Goal: Register for event/course

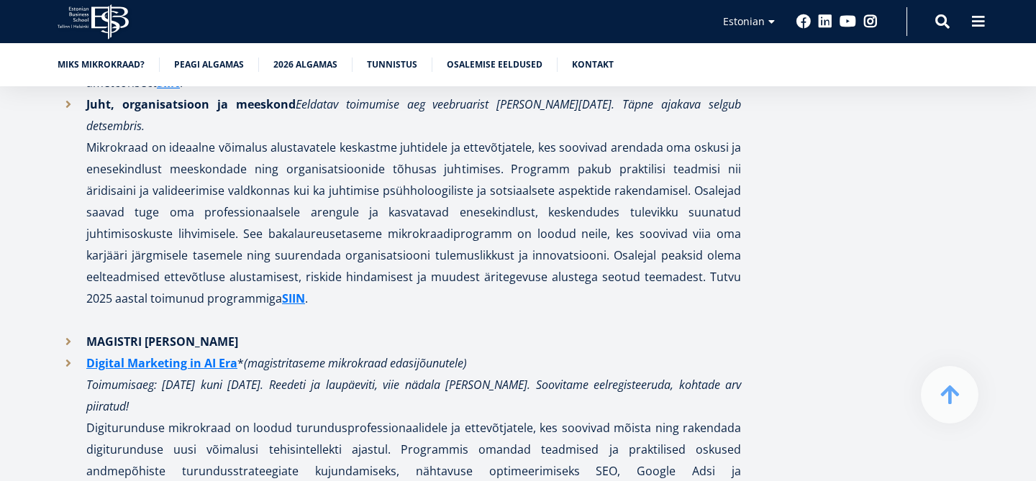
scroll to position [2035, 0]
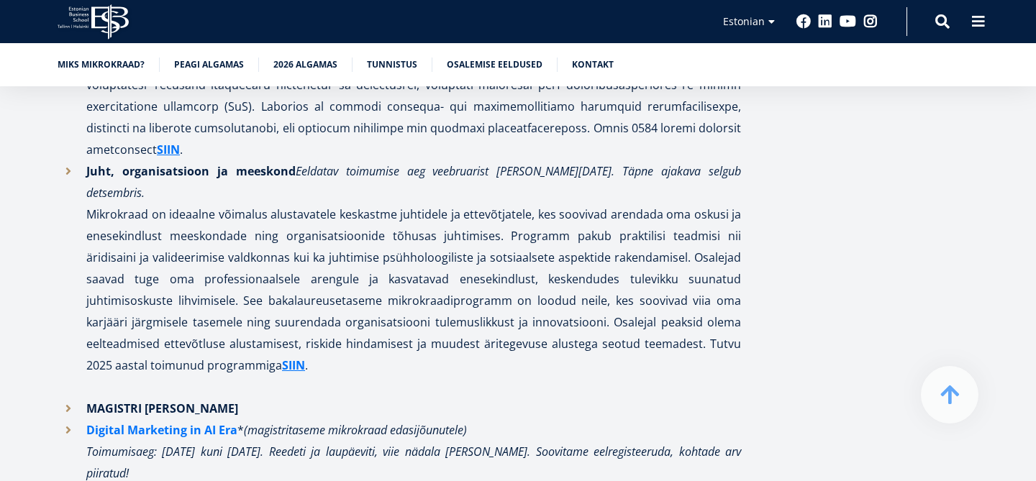
click at [212, 422] on strong "Digital Marketing in AI Era" at bounding box center [161, 430] width 151 height 16
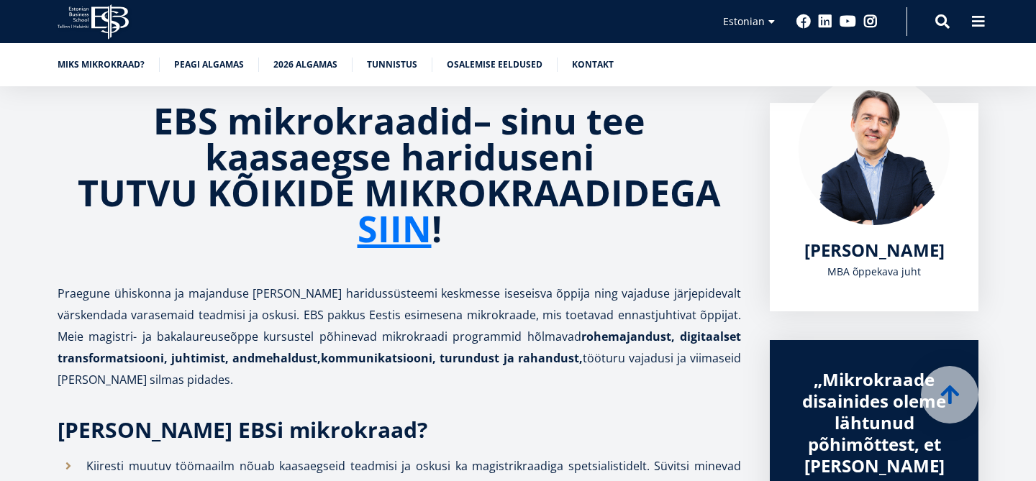
scroll to position [0, 0]
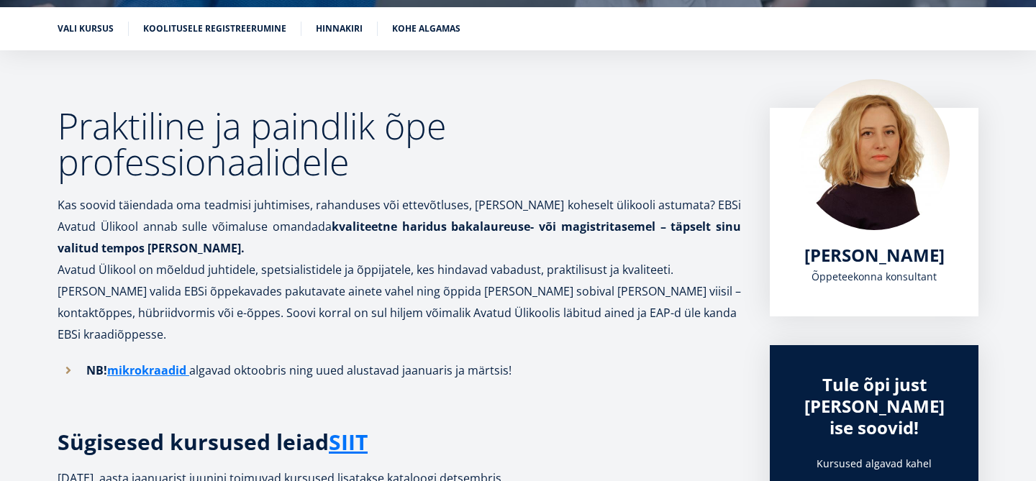
scroll to position [207, 0]
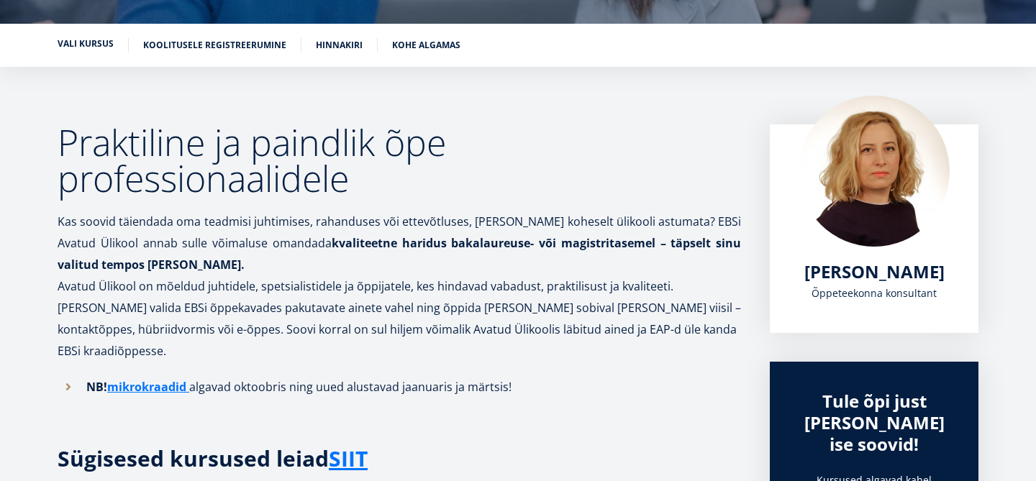
click at [99, 41] on link "Vali kursus" at bounding box center [86, 44] width 56 height 14
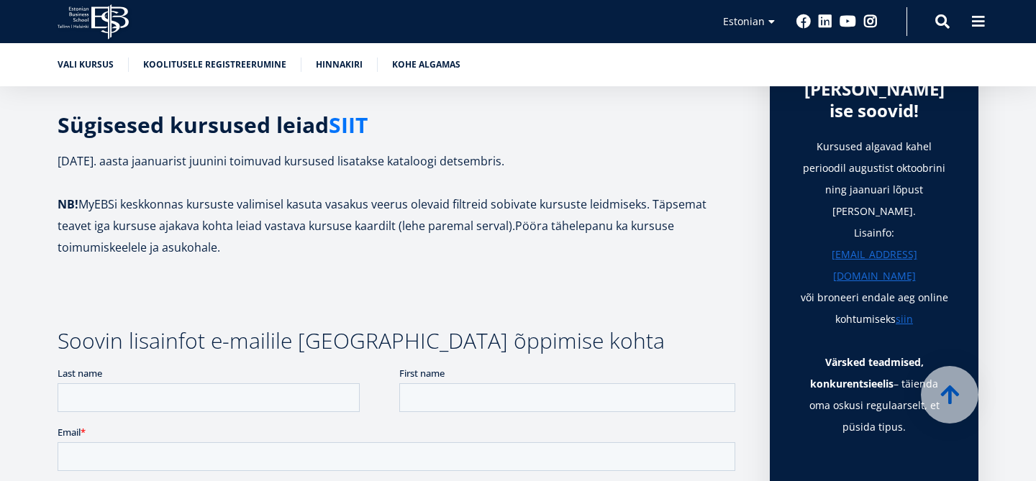
click at [360, 114] on link "SIIT" at bounding box center [348, 125] width 39 height 22
